Goal: Task Accomplishment & Management: Complete application form

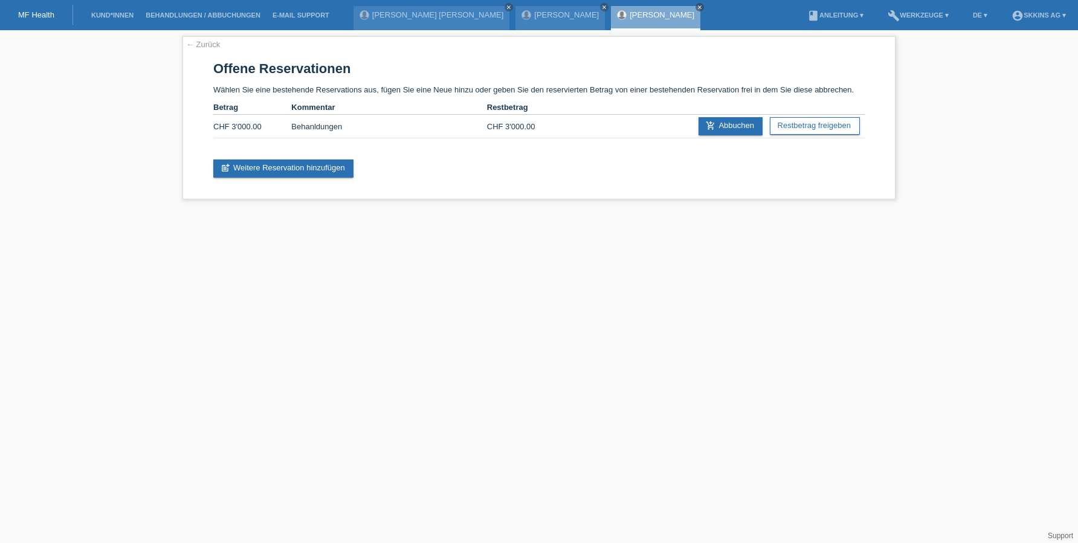
click at [133, 7] on li "Kund*innen" at bounding box center [112, 15] width 54 height 31
click at [126, 16] on link "Kund*innen" at bounding box center [112, 14] width 54 height 7
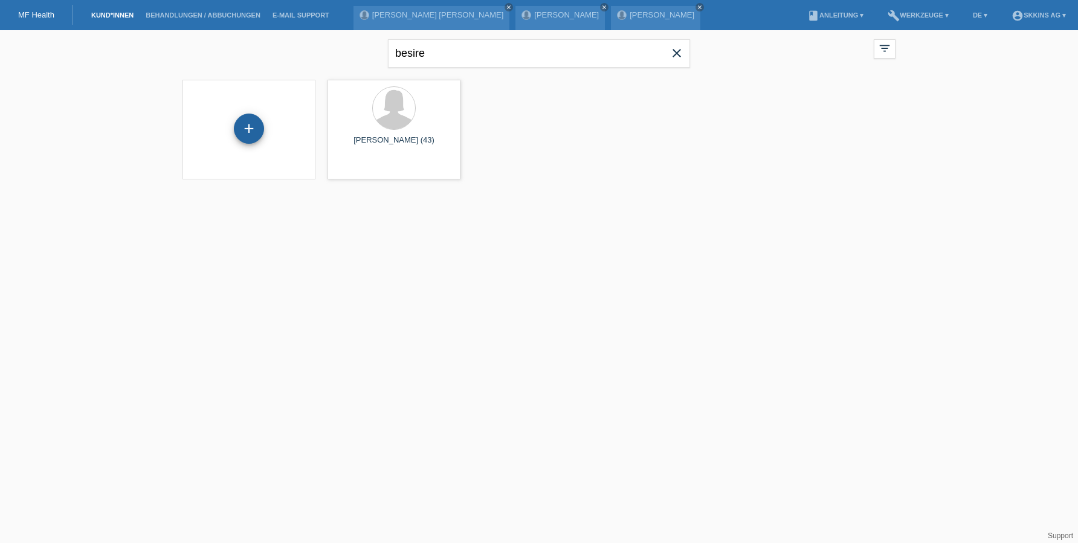
click at [240, 127] on div "+" at bounding box center [248, 128] width 29 height 21
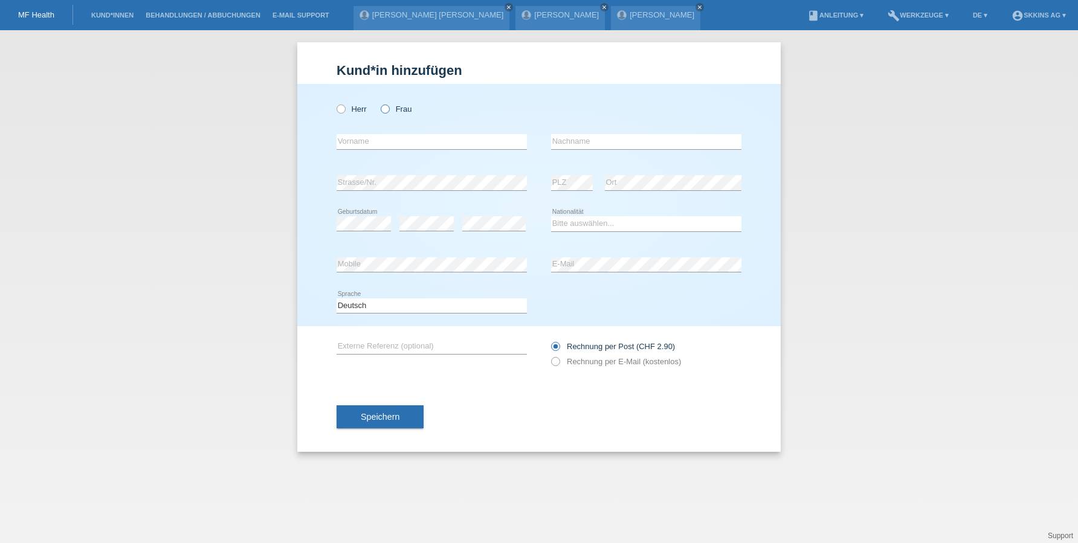
click at [379, 103] on icon at bounding box center [379, 103] width 0 height 0
click at [382, 111] on input "Frau" at bounding box center [385, 108] width 8 height 8
radio input "true"
type input "Marilyn"
type input "Capobianco"
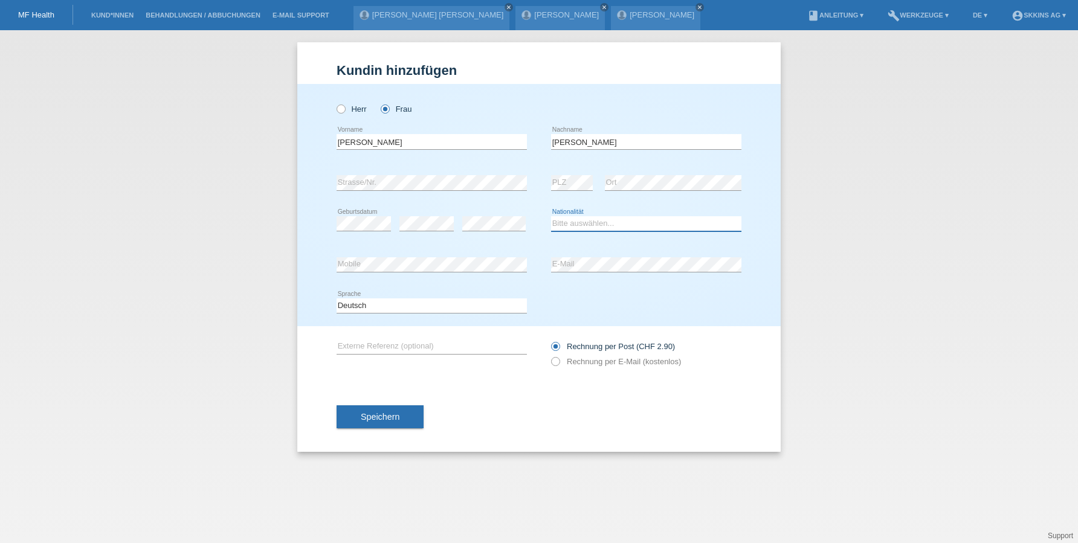
select select "CH"
click at [549, 355] on icon at bounding box center [549, 355] width 0 height 0
click at [556, 361] on input "Rechnung per E-Mail (kostenlos)" at bounding box center [555, 364] width 8 height 15
radio input "true"
click at [408, 408] on button "Speichern" at bounding box center [379, 416] width 87 height 23
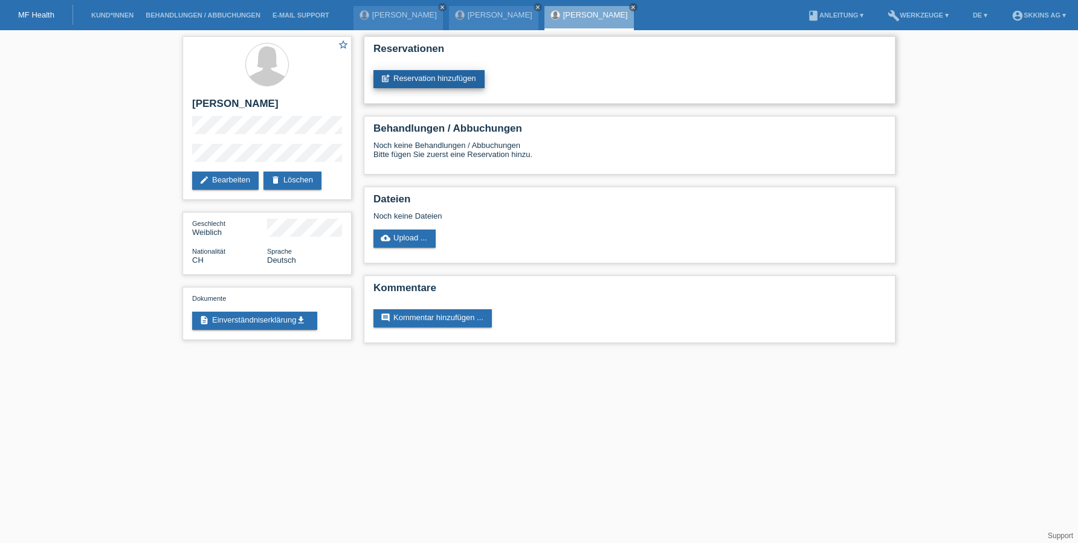
click at [444, 79] on link "post_add Reservation hinzufügen" at bounding box center [428, 79] width 111 height 18
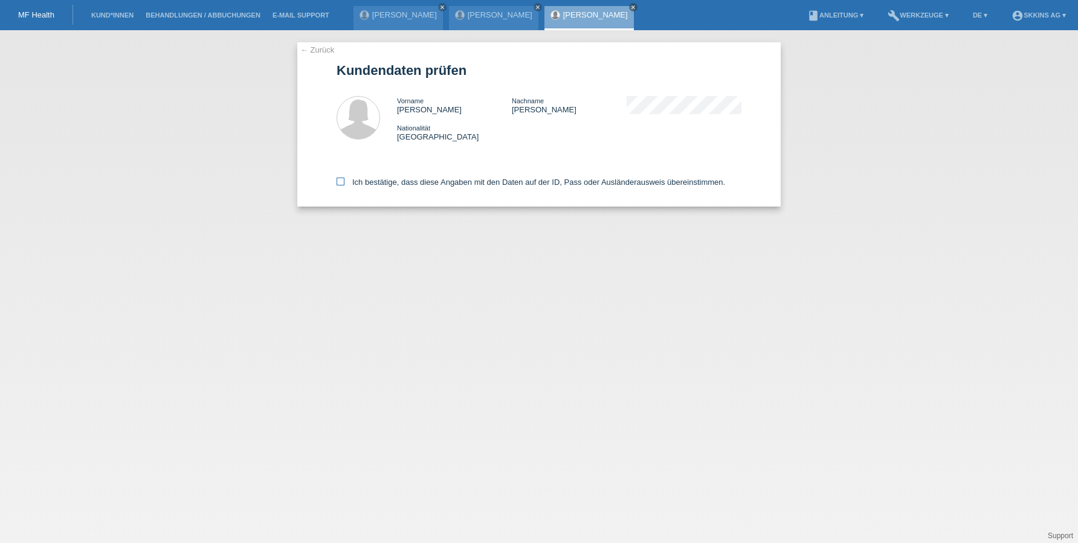
click at [343, 180] on icon at bounding box center [340, 182] width 8 height 8
click at [343, 180] on input "Ich bestätige, dass diese Angaben mit den Daten auf der ID, Pass oder Ausländer…" at bounding box center [340, 182] width 8 height 8
checkbox input "true"
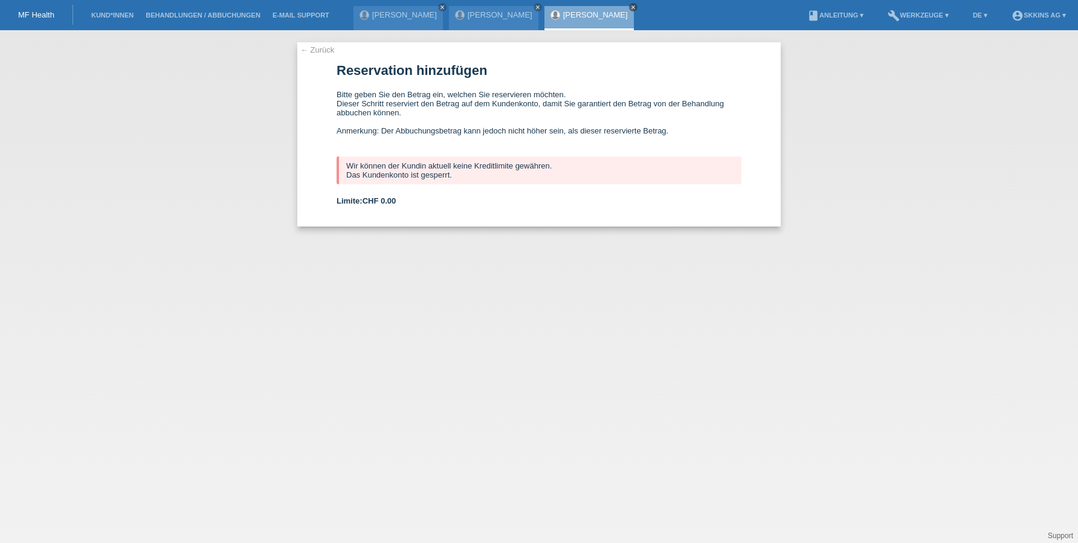
click at [633, 8] on link "close" at bounding box center [633, 7] width 8 height 8
click at [119, 12] on link "Kund*innen" at bounding box center [112, 14] width 54 height 7
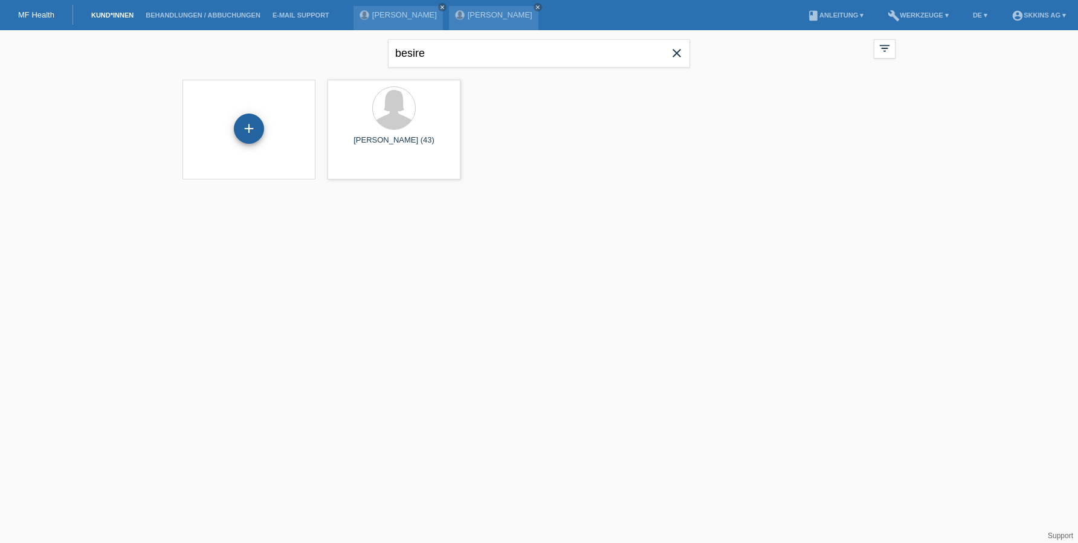
click at [254, 131] on div "+" at bounding box center [248, 128] width 29 height 21
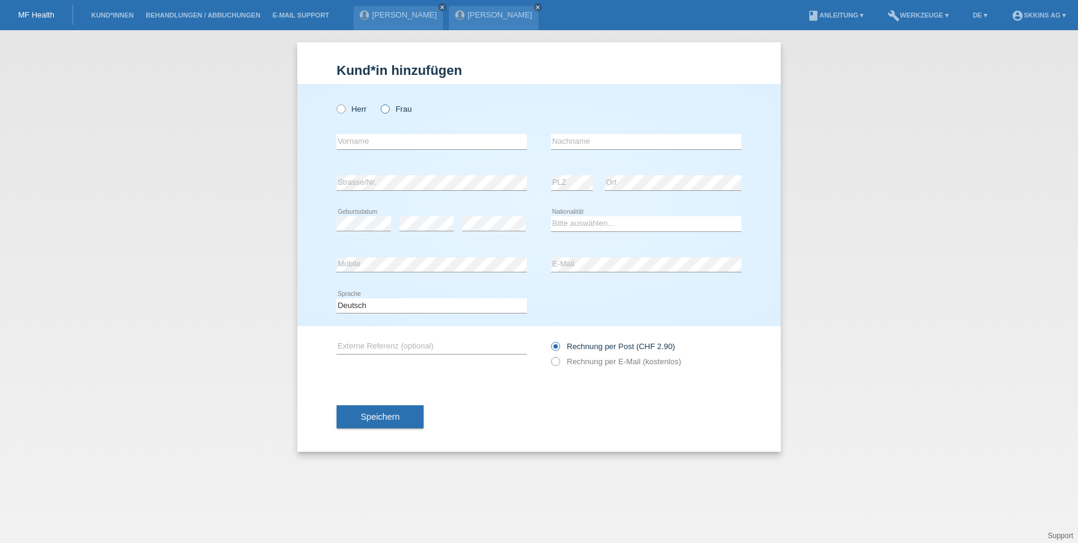
click at [379, 103] on icon at bounding box center [379, 103] width 0 height 0
click at [387, 109] on input "Frau" at bounding box center [385, 108] width 8 height 8
radio input "true"
type input "Serap"
click at [588, 130] on div "error Nachname" at bounding box center [646, 141] width 190 height 41
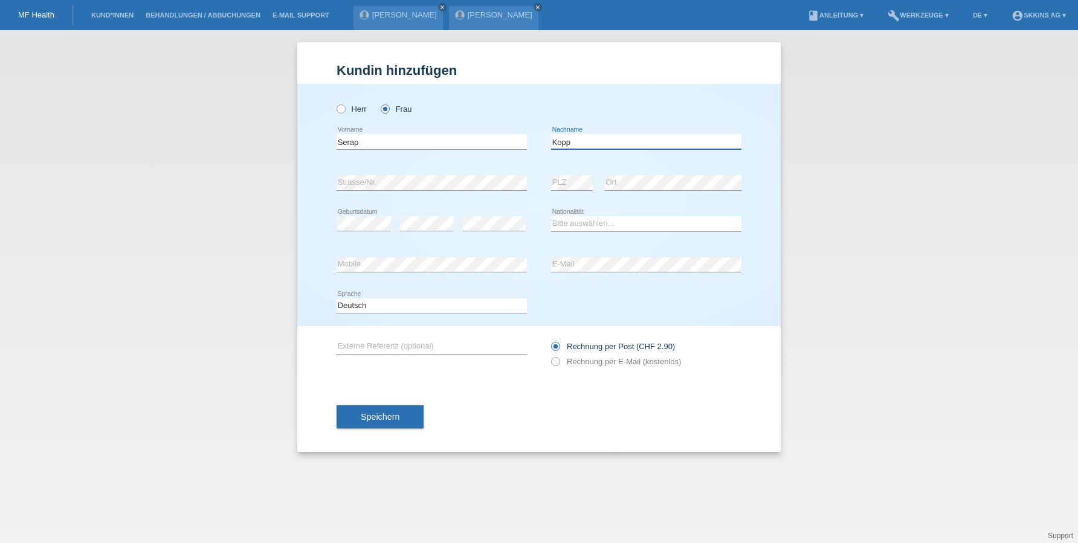
type input "Kopp"
click at [493, 190] on icon at bounding box center [431, 190] width 190 height 1
select select "CH"
click at [549, 355] on icon at bounding box center [549, 355] width 0 height 0
click at [554, 363] on input "Rechnung per E-Mail (kostenlos)" at bounding box center [555, 364] width 8 height 15
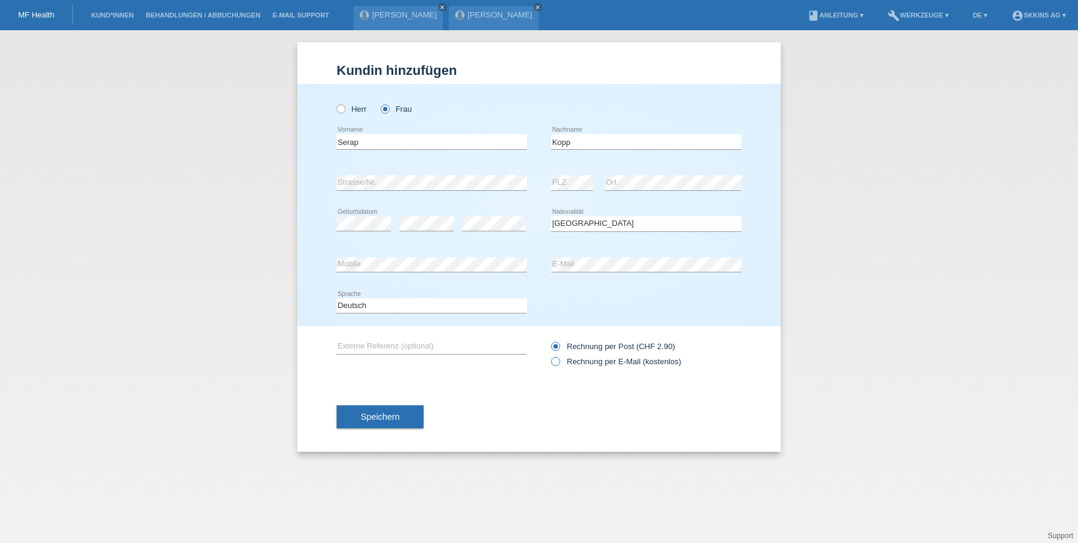
radio input "true"
click at [405, 422] on button "Speichern" at bounding box center [379, 416] width 87 height 23
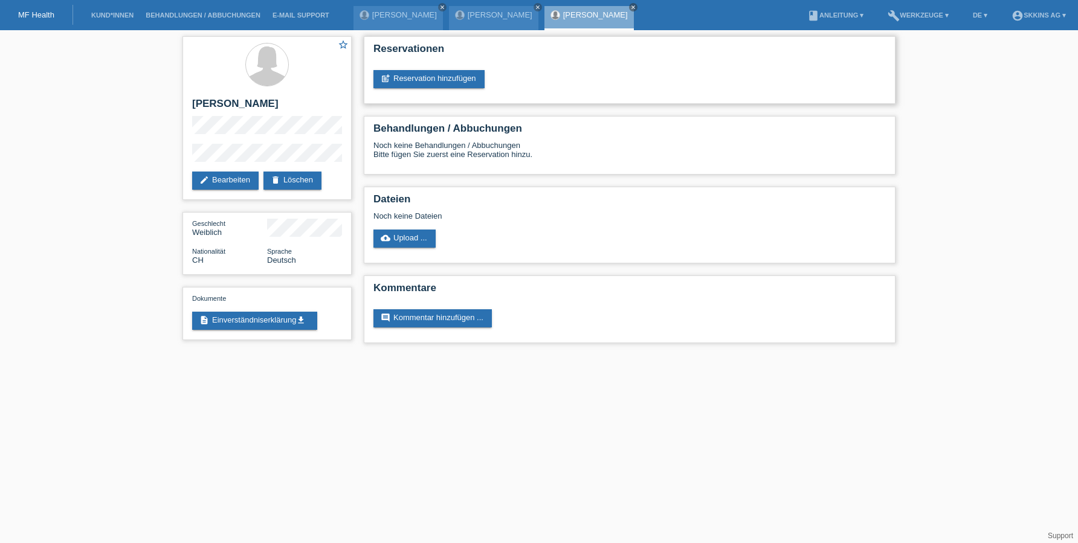
click at [448, 69] on div "Reservationen post_add Reservation hinzufügen" at bounding box center [630, 70] width 532 height 68
click at [449, 74] on link "post_add Reservation hinzufügen" at bounding box center [428, 79] width 111 height 18
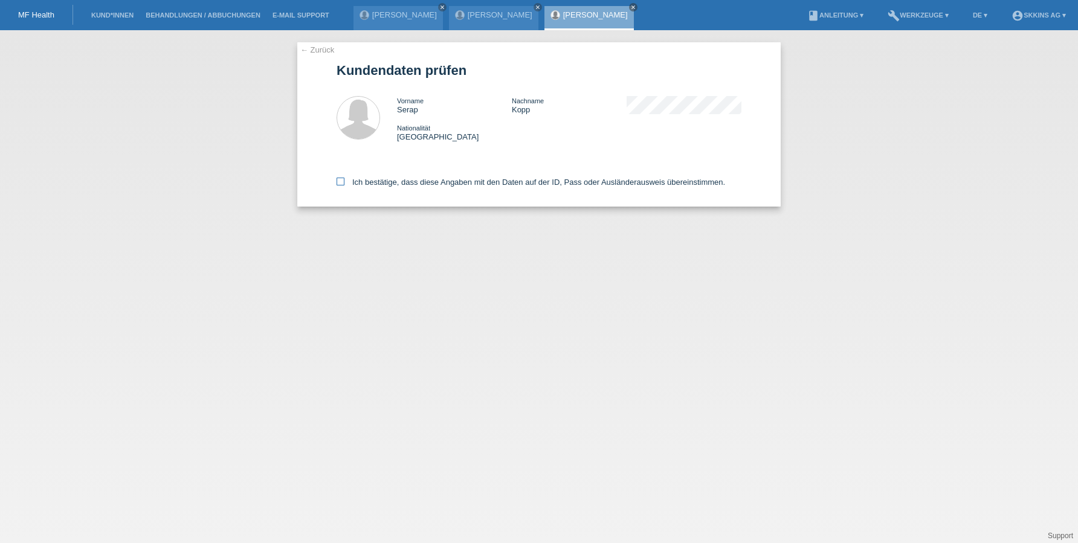
click at [339, 181] on icon at bounding box center [340, 182] width 8 height 8
click at [339, 181] on input "Ich bestätige, dass diese Angaben mit den Daten auf der ID, Pass oder Ausländer…" at bounding box center [340, 182] width 8 height 8
checkbox input "true"
